Goal: Check status: Check status

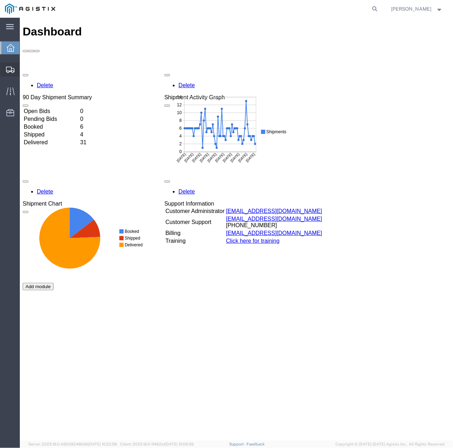
click at [7, 72] on icon at bounding box center [10, 70] width 9 height 6
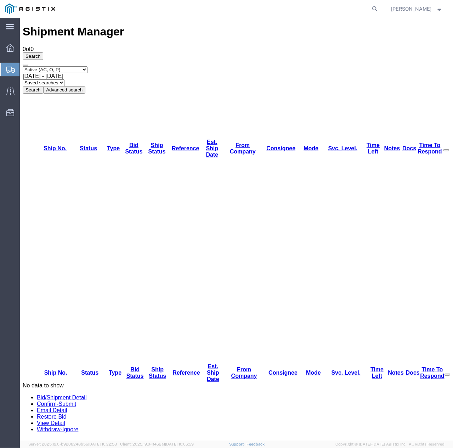
click at [85, 66] on select "Select status Active (AC, O, P) All Approved Awaiting Confirmation (AC) Booked …" at bounding box center [54, 69] width 65 height 7
select select "ALL"
click at [22, 66] on select "Select status Active (AC, O, P) All Approved Awaiting Confirmation (AC) Booked …" at bounding box center [54, 69] width 65 height 7
click at [43, 86] on button "Search" at bounding box center [32, 89] width 21 height 7
